Goal: Information Seeking & Learning: Learn about a topic

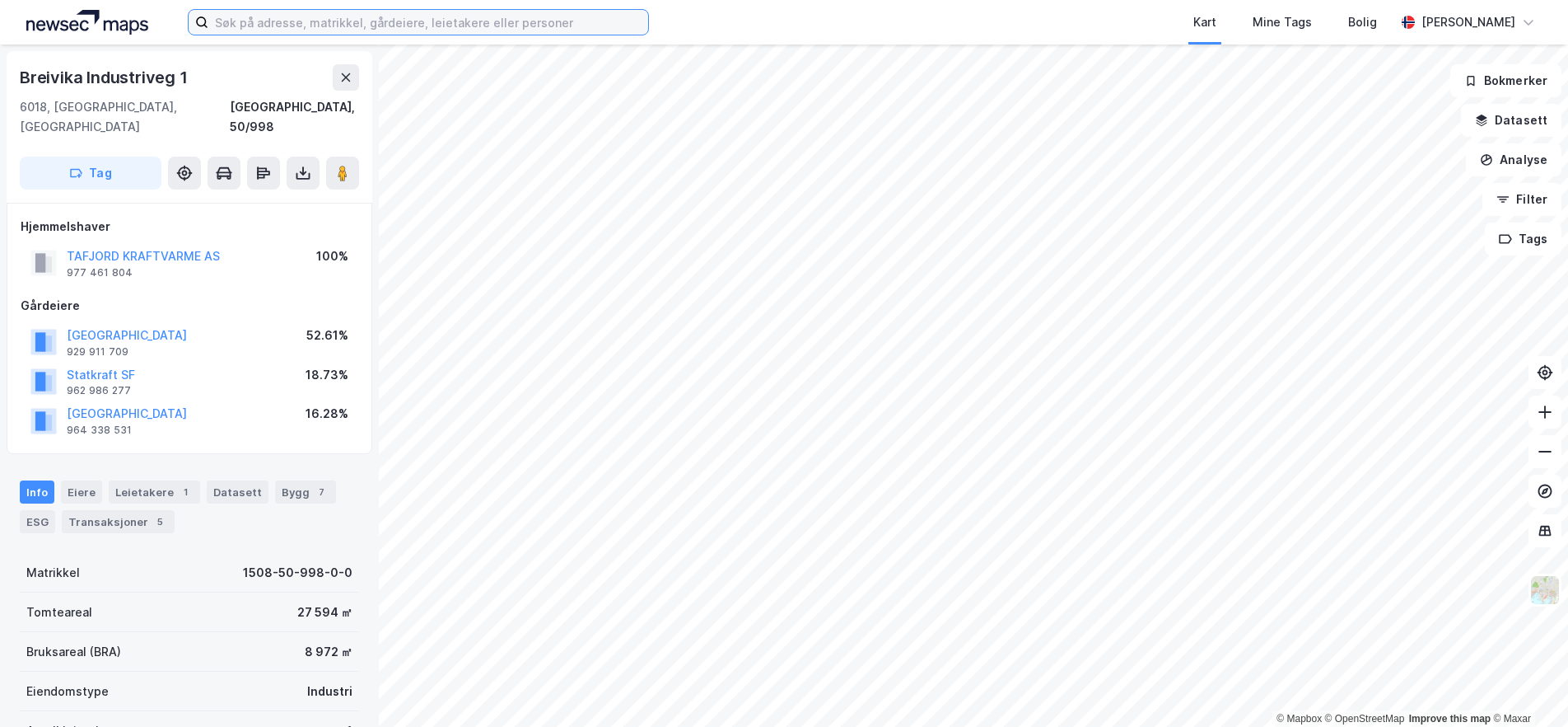
click at [248, 17] on input at bounding box center [428, 22] width 440 height 25
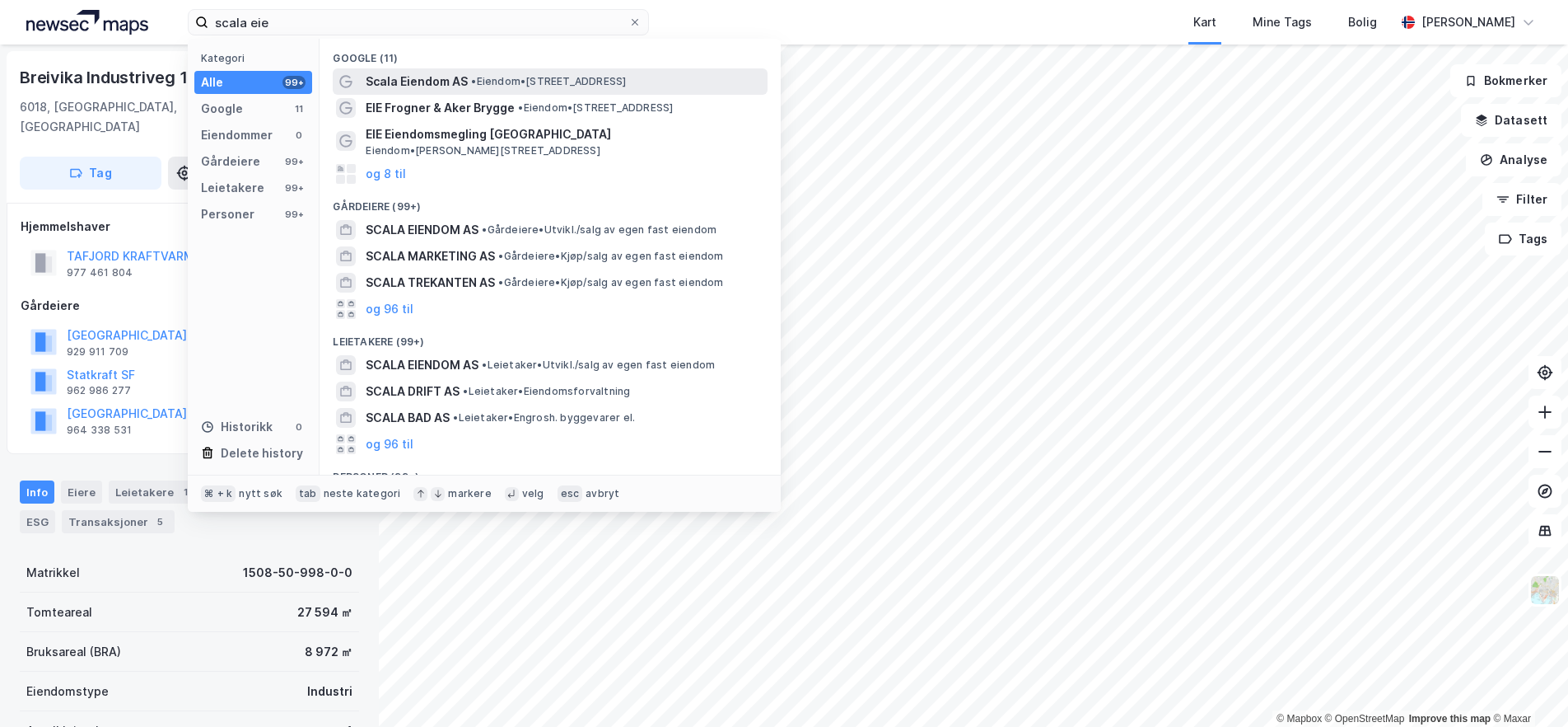
click at [410, 83] on span "Scala Eiendom AS" at bounding box center [416, 82] width 103 height 20
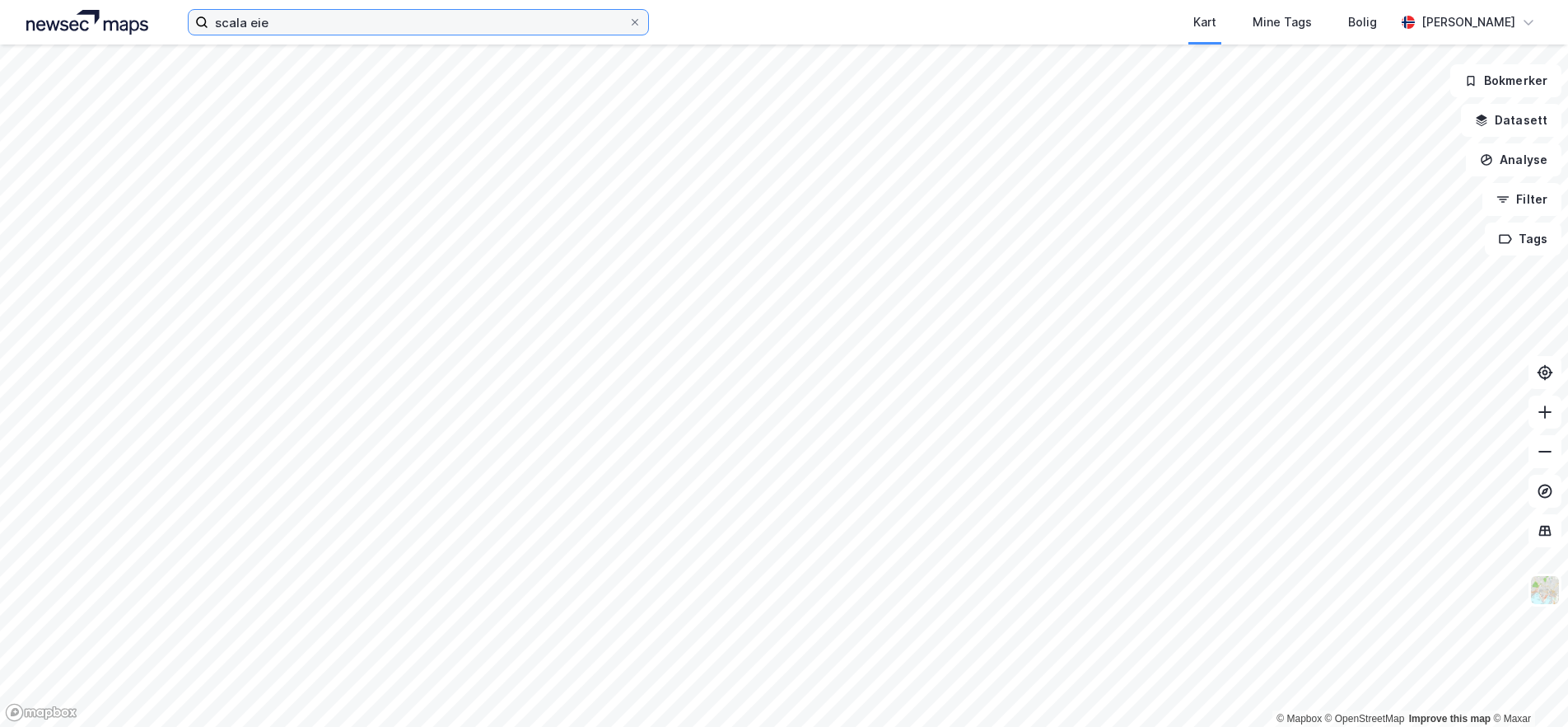
click at [394, 30] on input "scala eie" at bounding box center [418, 22] width 420 height 25
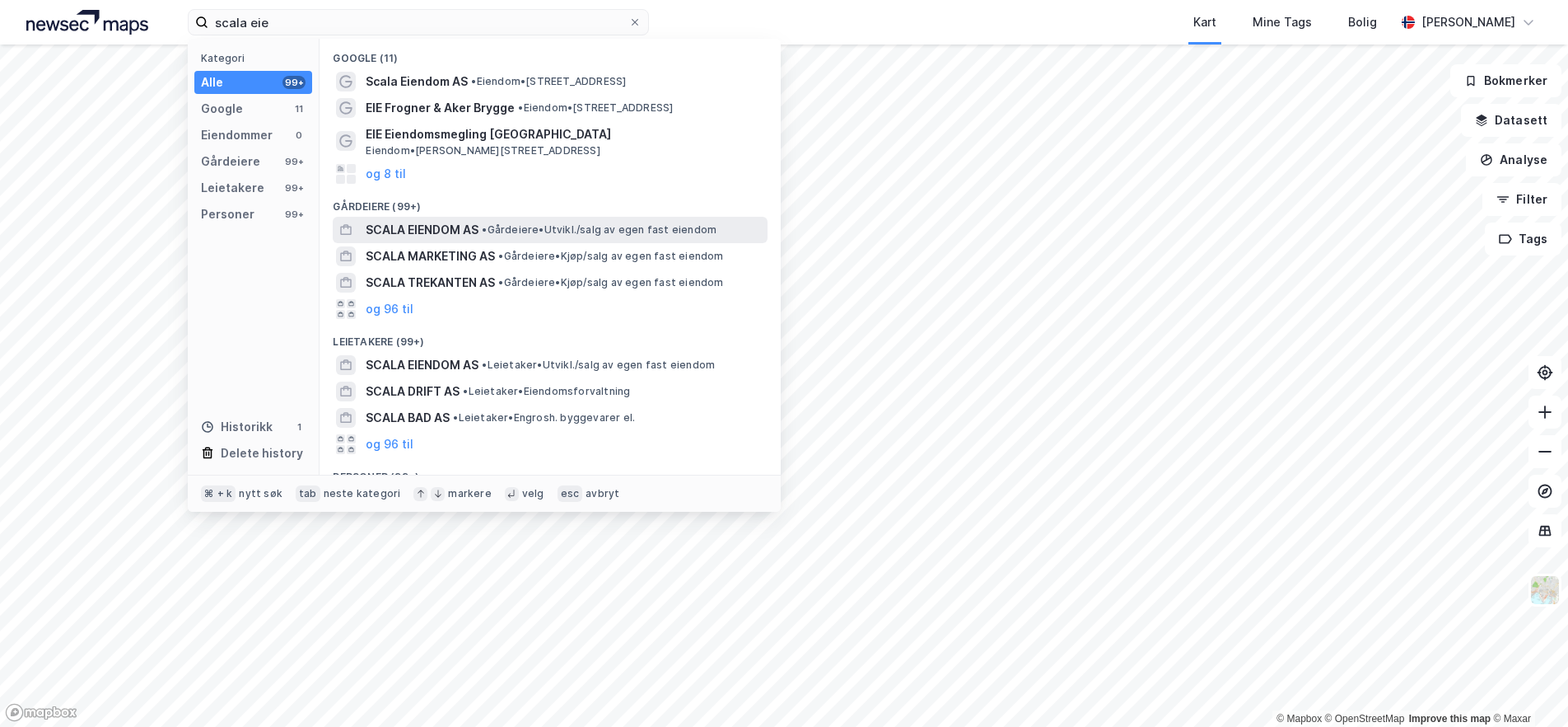
click at [458, 230] on span "SCALA EIENDOM AS" at bounding box center [422, 229] width 113 height 20
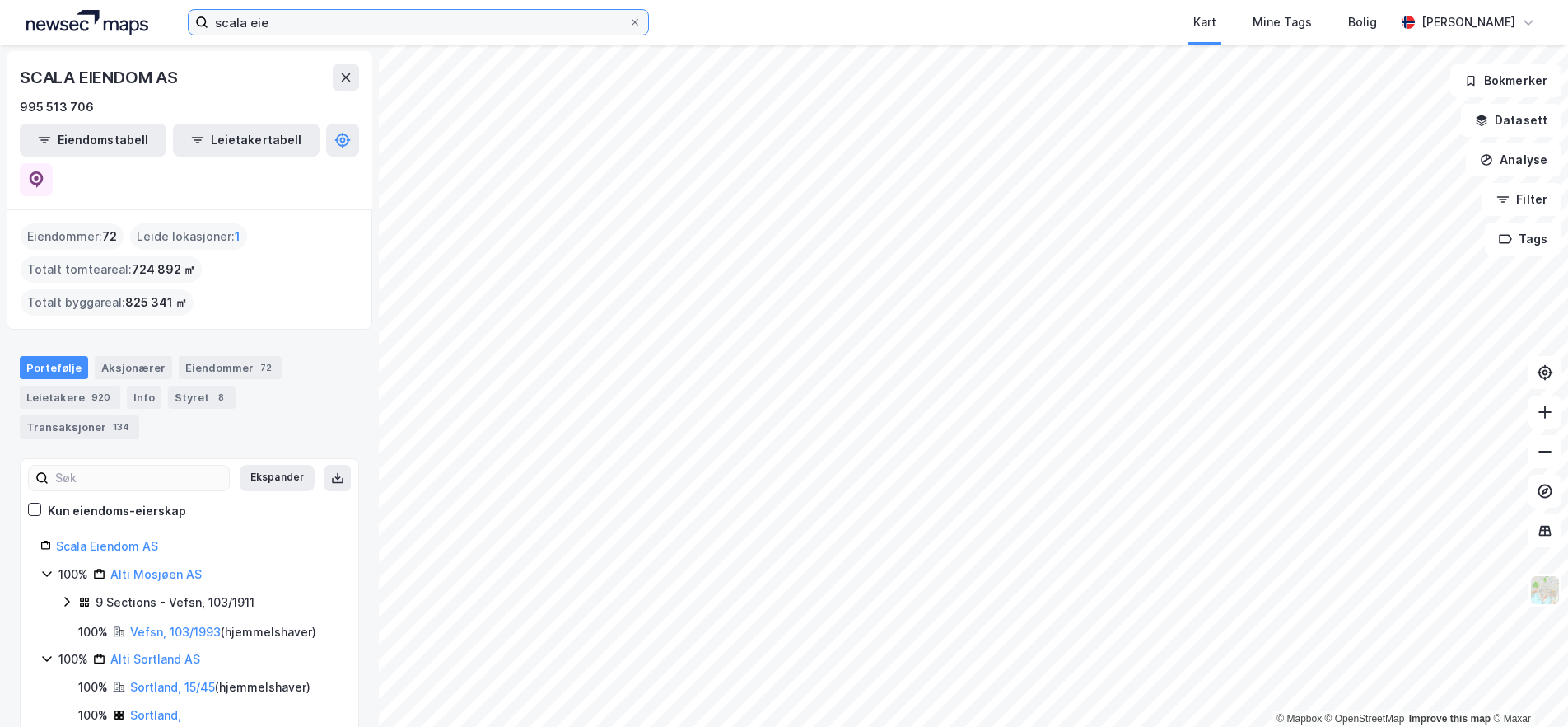
click at [480, 26] on input "scala eie" at bounding box center [418, 22] width 420 height 25
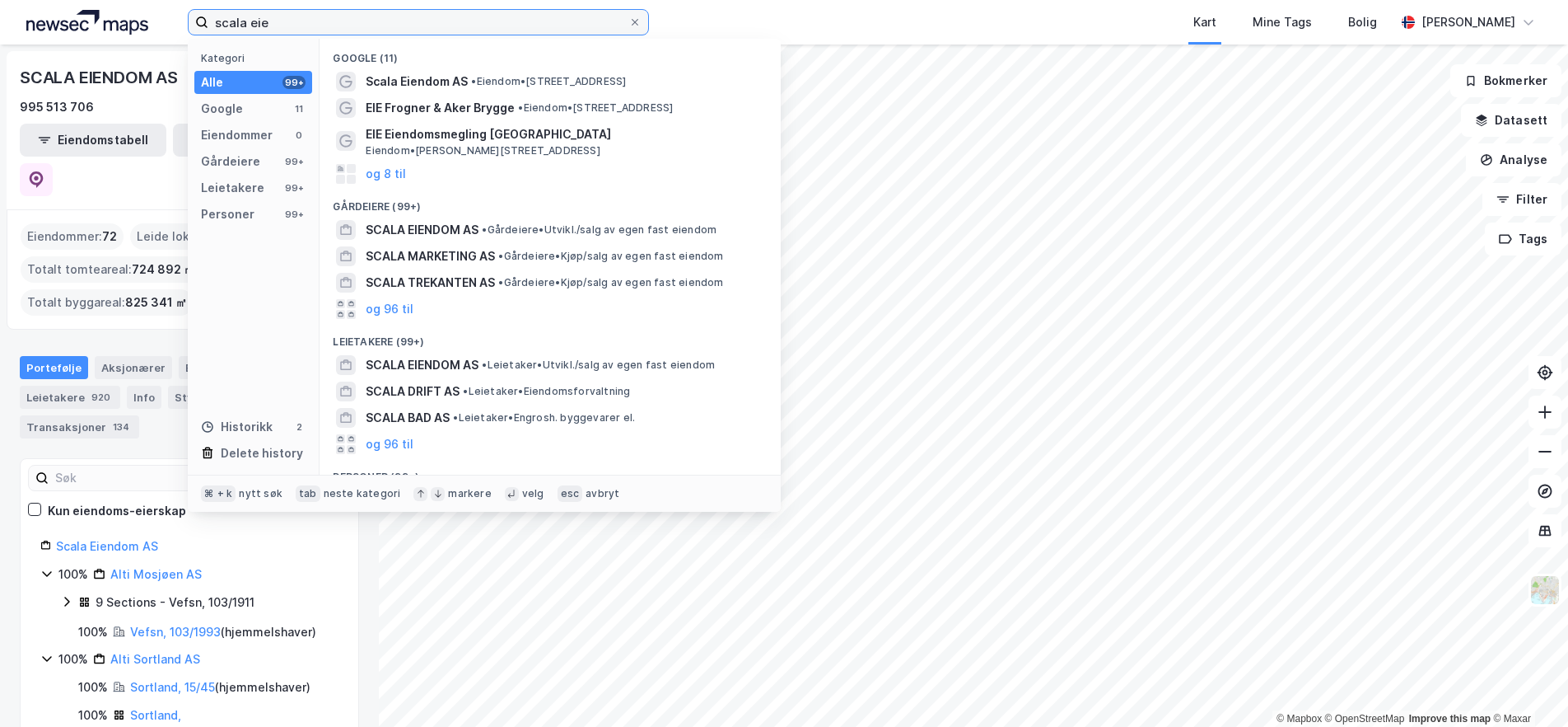
click at [480, 26] on input "scala eie" at bounding box center [418, 22] width 420 height 25
click at [480, 25] on input "scala eie" at bounding box center [418, 22] width 420 height 25
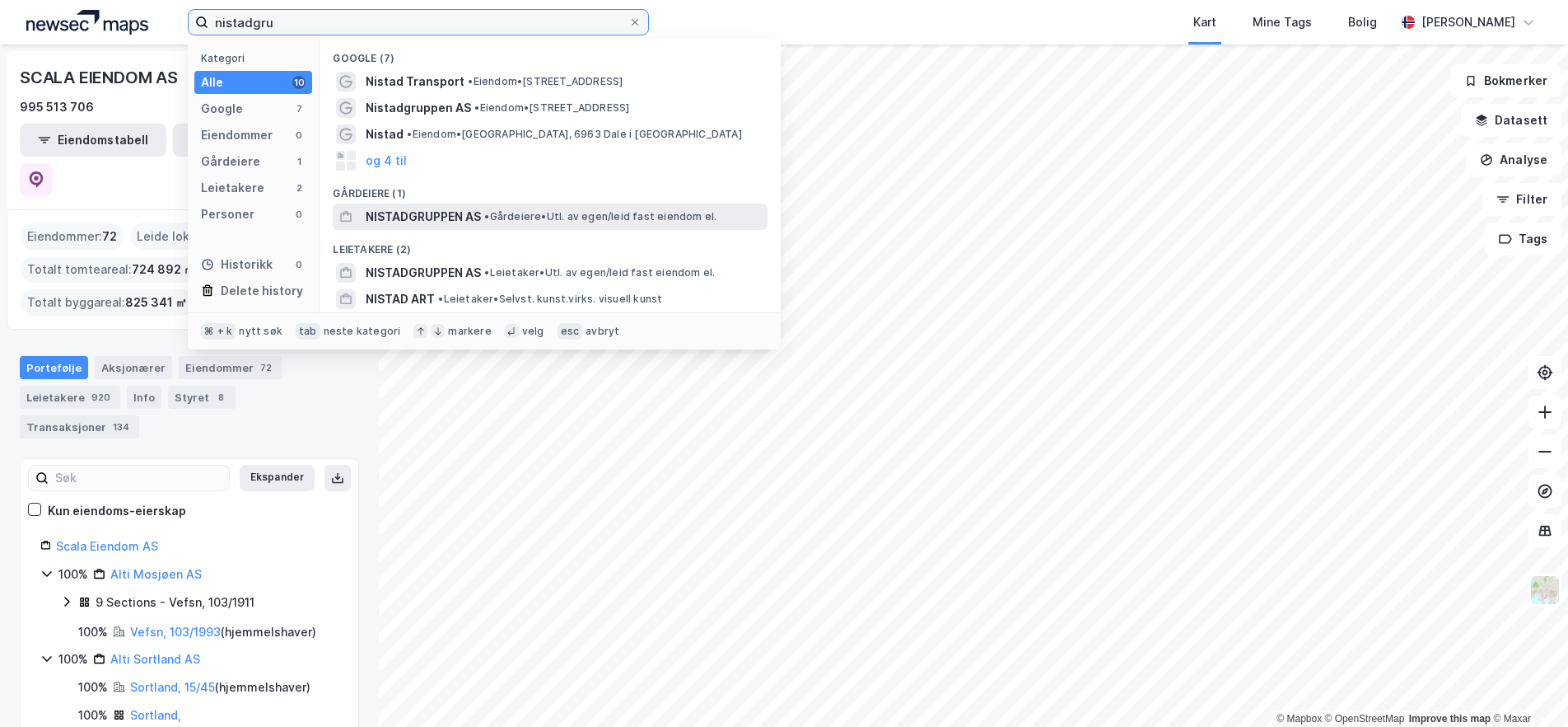
type input "nistadgru"
click at [489, 212] on span "•" at bounding box center [486, 216] width 5 height 12
